Goal: Transaction & Acquisition: Download file/media

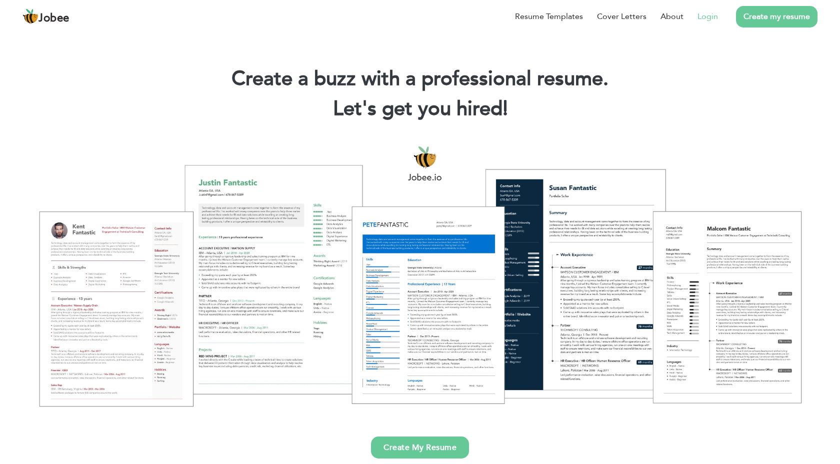
click at [712, 14] on link "Login" at bounding box center [707, 16] width 20 height 12
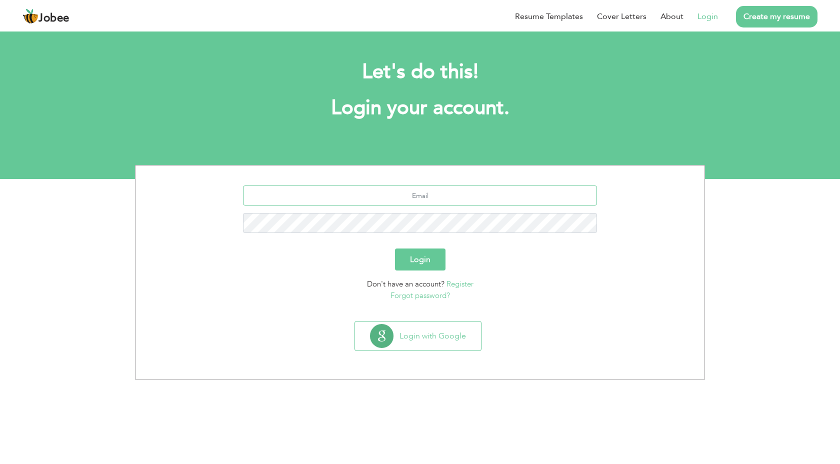
click at [402, 198] on input "text" at bounding box center [420, 195] width 354 height 20
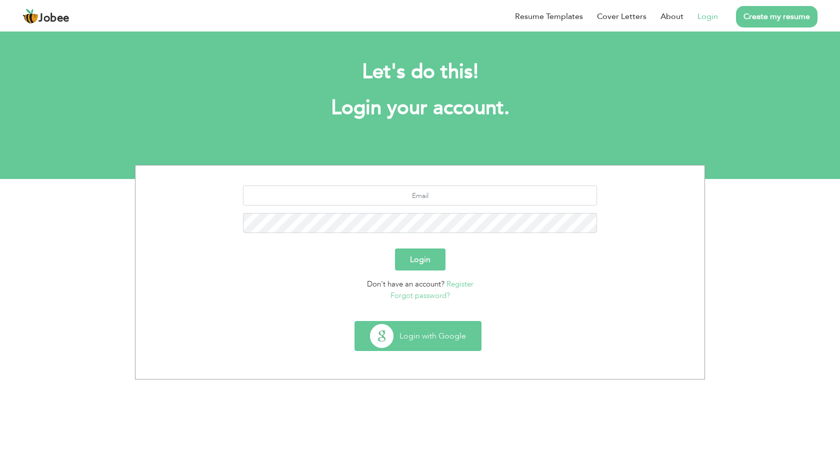
click at [412, 347] on button "Login with Google" at bounding box center [418, 335] width 126 height 29
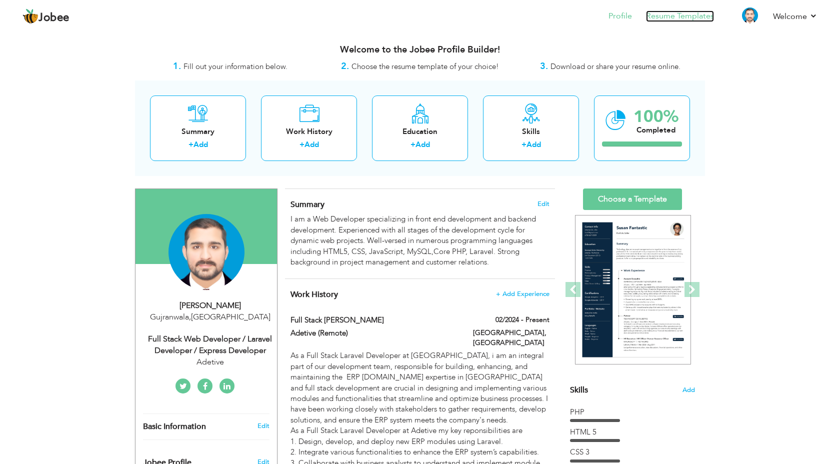
click at [684, 14] on link "Resume Templates" at bounding box center [680, 15] width 68 height 11
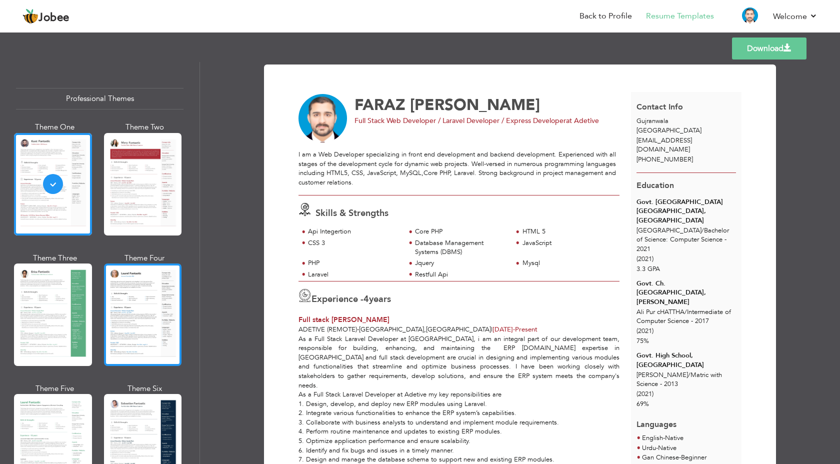
click at [133, 323] on div at bounding box center [143, 314] width 78 height 102
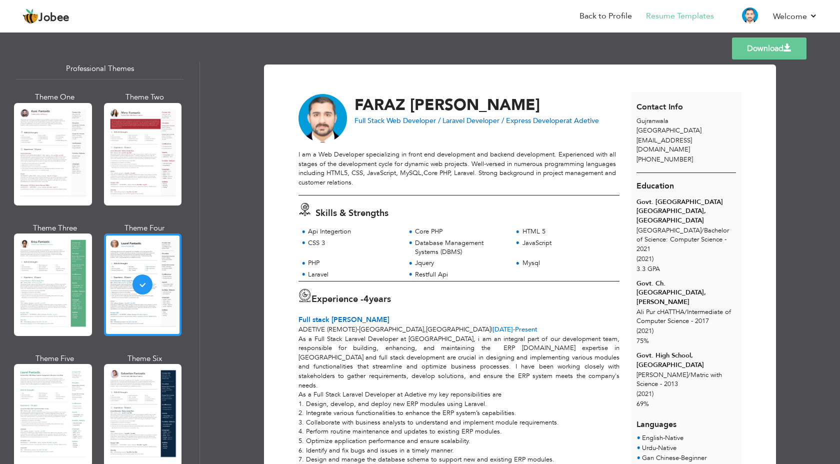
scroll to position [35, 0]
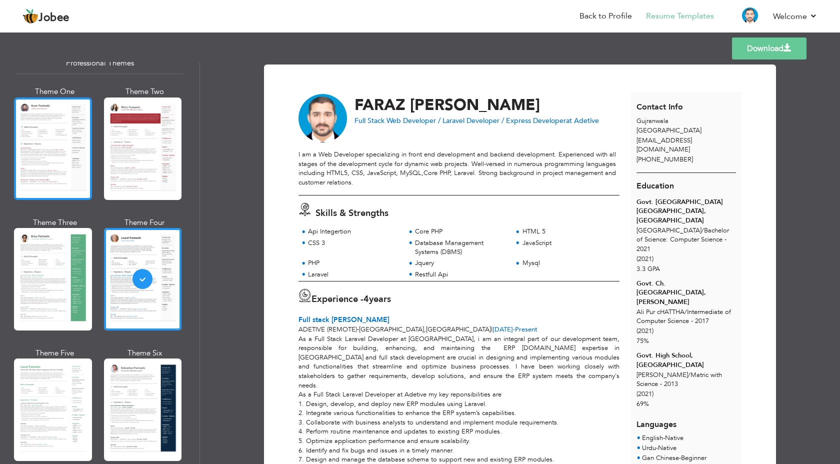
click at [37, 174] on div at bounding box center [53, 148] width 78 height 102
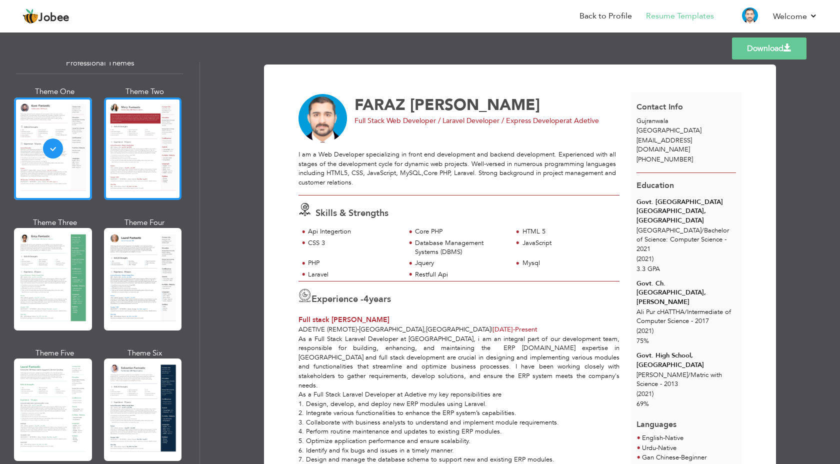
click at [159, 155] on div at bounding box center [143, 148] width 78 height 102
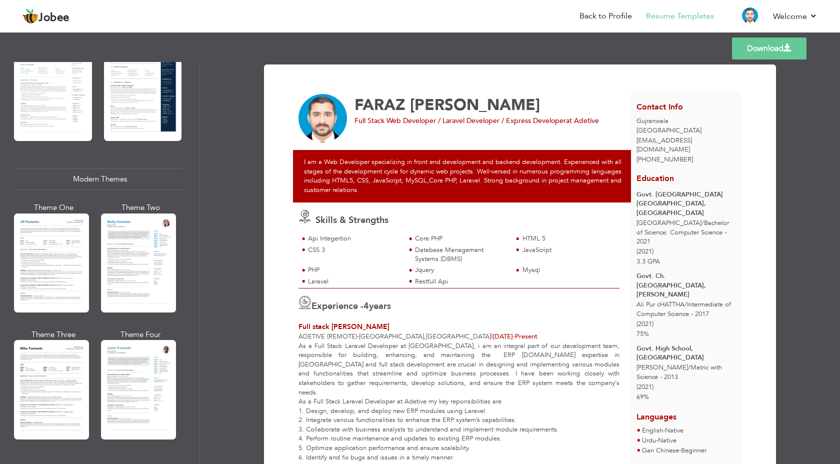
scroll to position [357, 0]
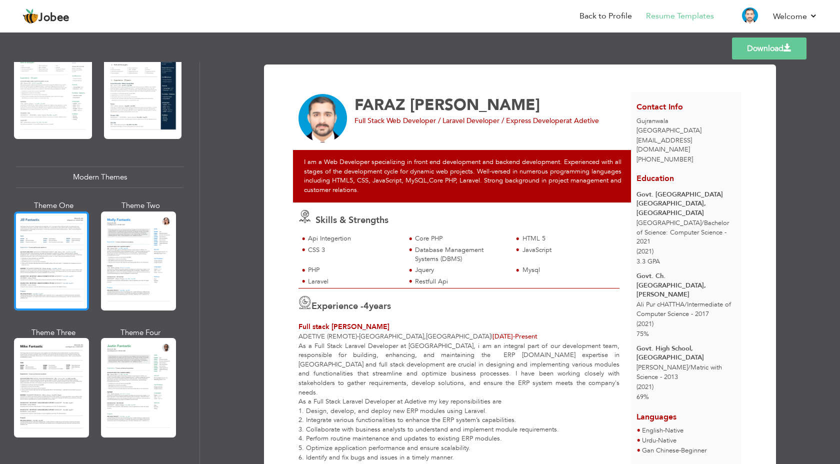
click at [50, 275] on div at bounding box center [51, 260] width 75 height 99
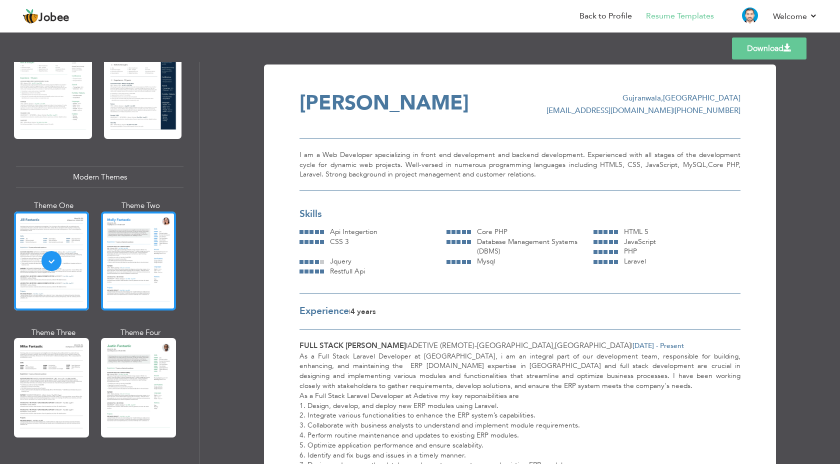
click at [164, 267] on div at bounding box center [138, 260] width 75 height 99
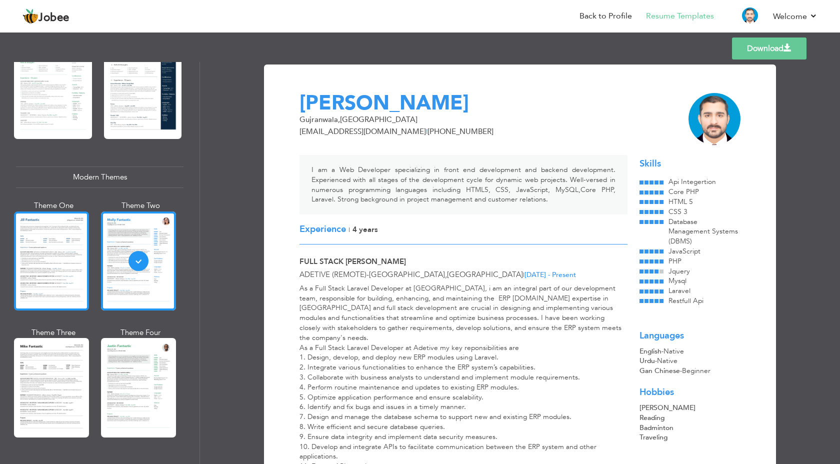
click at [52, 263] on div at bounding box center [51, 260] width 75 height 99
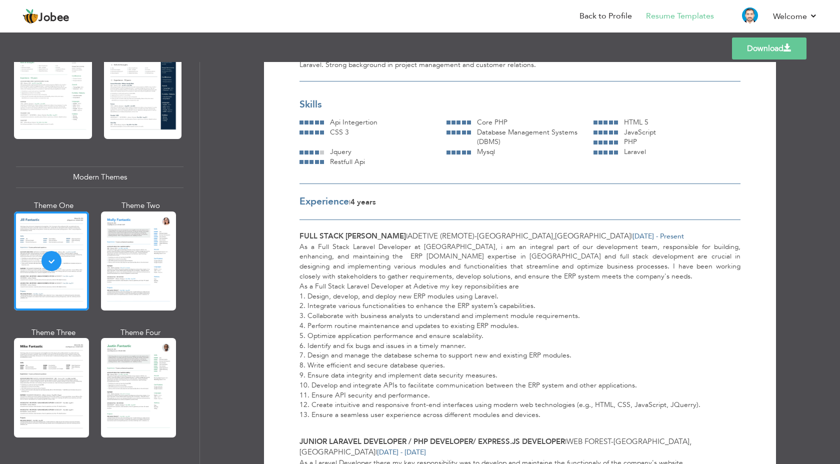
scroll to position [0, 0]
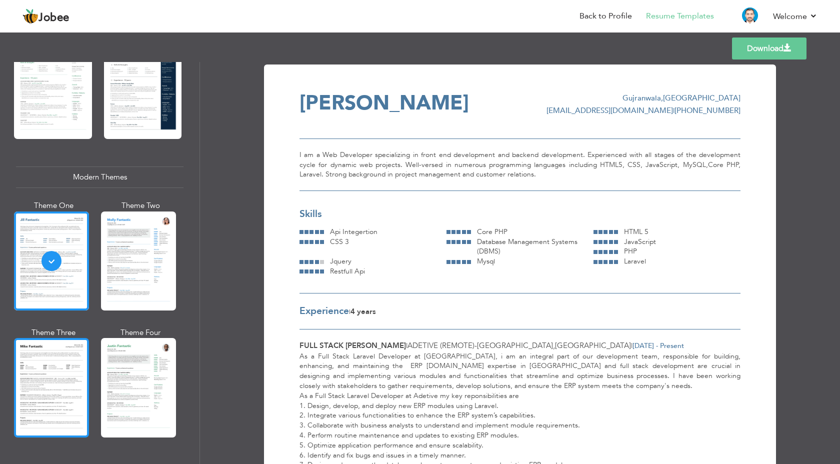
click at [74, 380] on div at bounding box center [51, 387] width 75 height 99
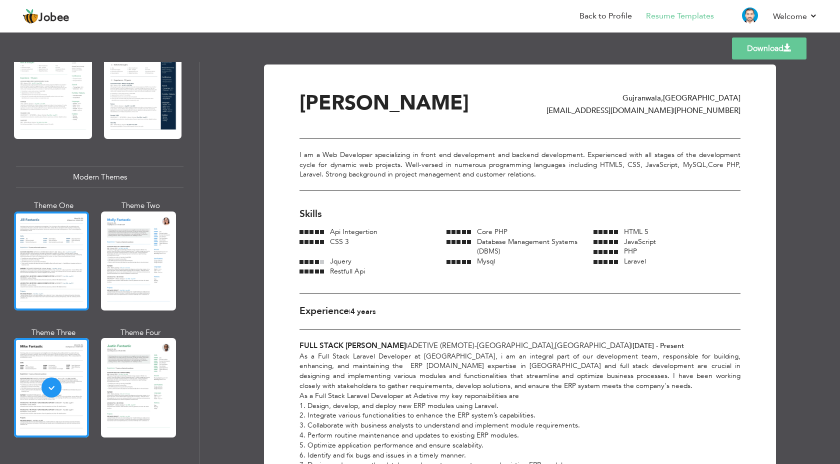
click at [58, 262] on div at bounding box center [51, 260] width 75 height 99
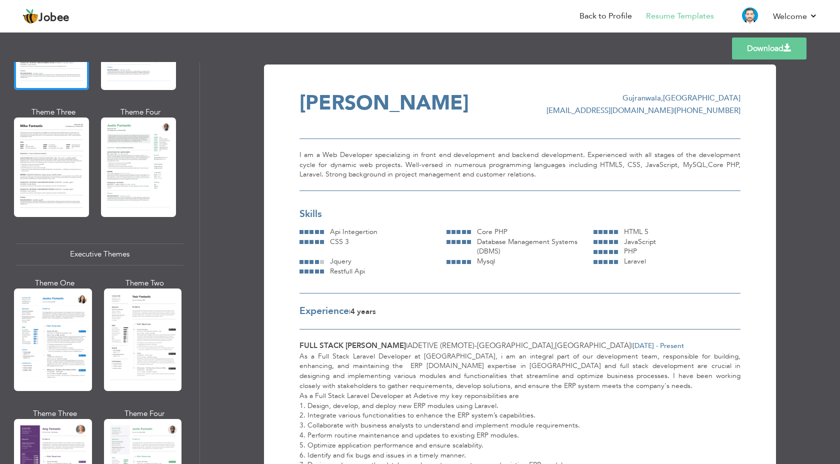
scroll to position [588, 0]
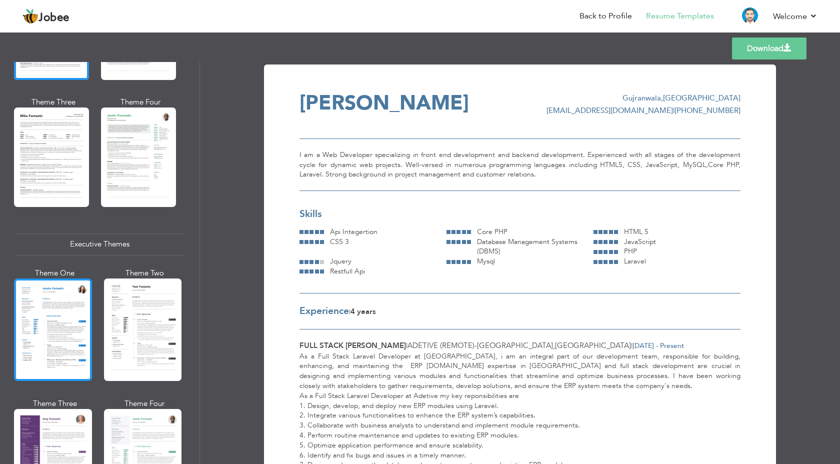
click at [48, 316] on div at bounding box center [53, 329] width 78 height 102
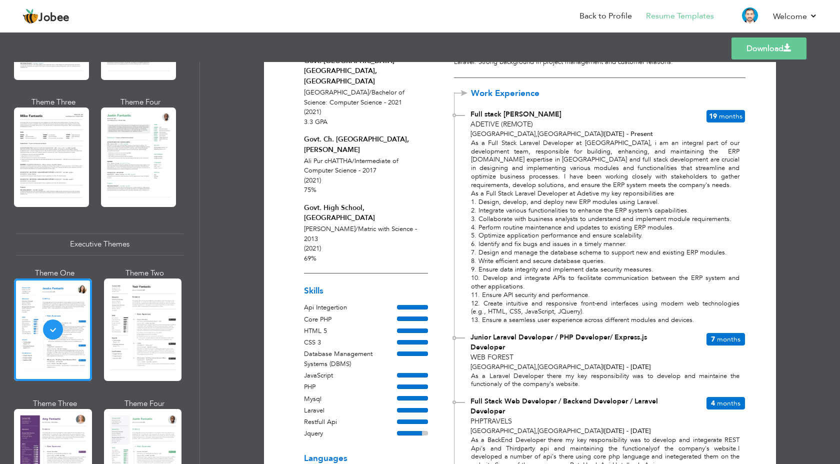
scroll to position [141, 0]
click at [422, 428] on div at bounding box center [366, 433] width 124 height 10
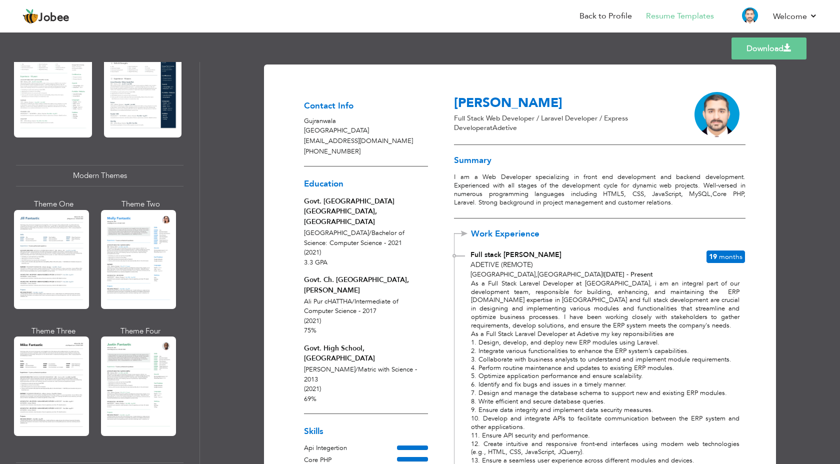
scroll to position [367, 0]
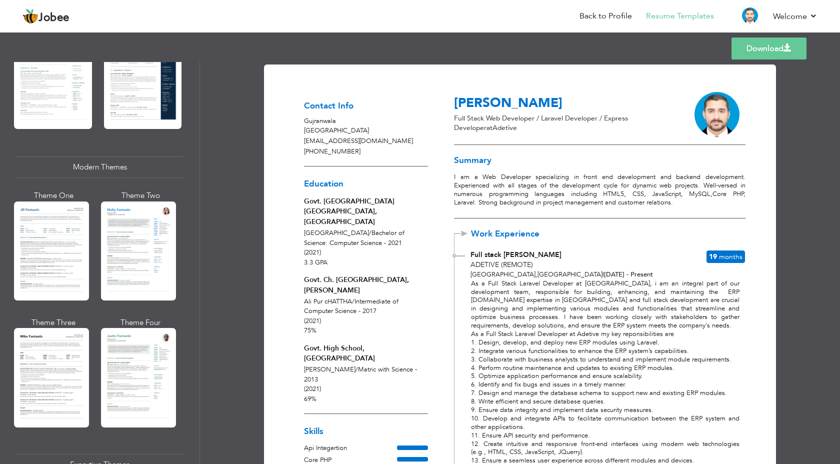
click at [28, 225] on div at bounding box center [51, 250] width 75 height 99
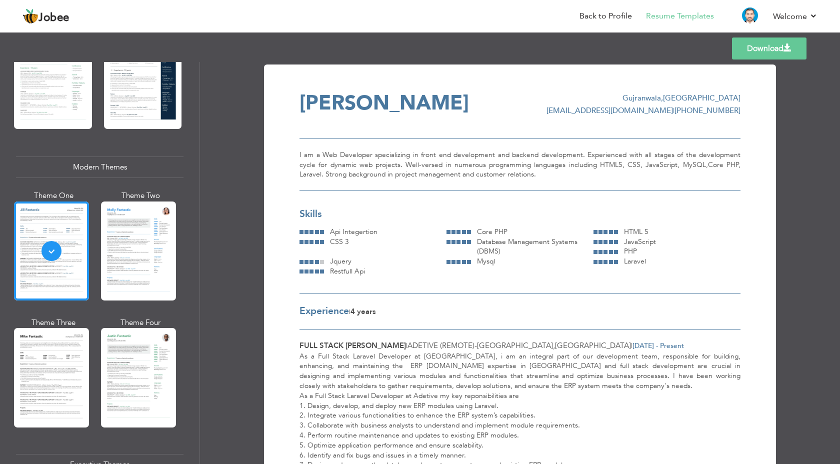
click at [749, 41] on link "Download" at bounding box center [769, 48] width 74 height 22
click at [766, 44] on link "Download" at bounding box center [769, 48] width 74 height 22
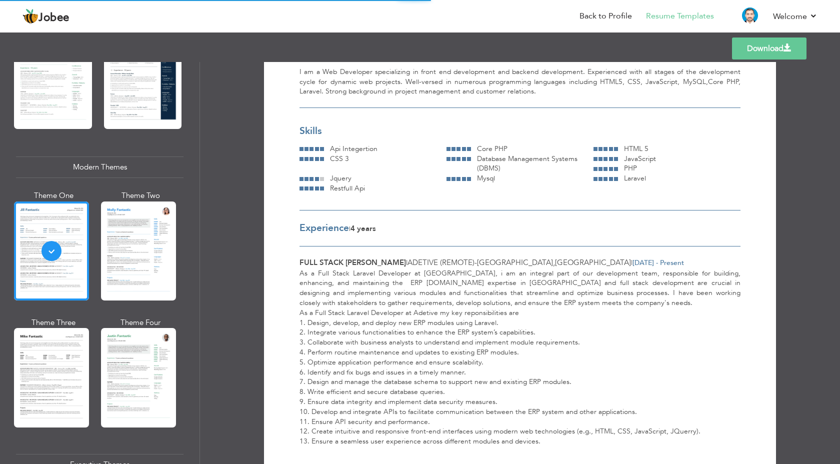
scroll to position [0, 0]
